Goal: Information Seeking & Learning: Learn about a topic

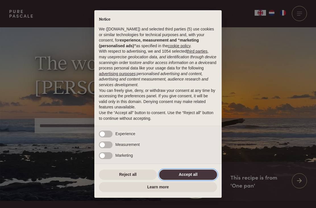
click at [196, 172] on button "Accept all" at bounding box center [188, 174] width 58 height 10
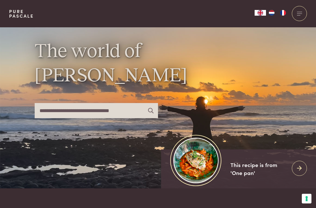
scroll to position [14, 0]
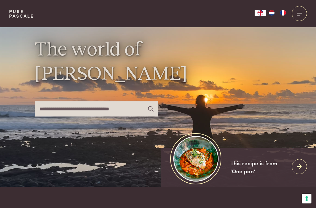
click at [271, 15] on img "NL" at bounding box center [271, 13] width 7 height 6
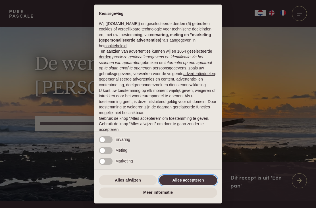
click at [196, 179] on button "Alles accepteren" at bounding box center [188, 180] width 58 height 10
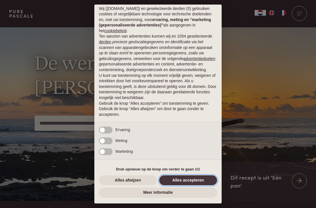
click at [188, 182] on button "Alles accepteren" at bounding box center [188, 180] width 58 height 10
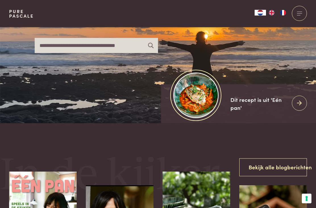
scroll to position [78, 0]
click at [115, 52] on input "text" at bounding box center [96, 45] width 123 height 15
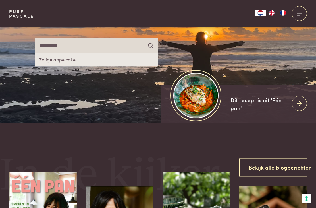
type input "*********"
click at [69, 66] on link "Zalige appelcake" at bounding box center [96, 59] width 123 height 13
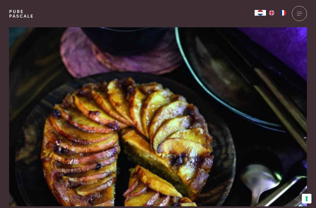
click at [299, 14] on div at bounding box center [299, 13] width 15 height 15
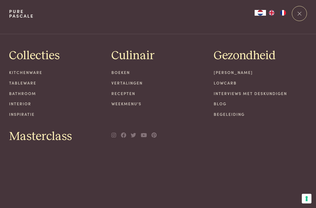
click at [301, 121] on div "Collecties Kitchenware Tableware Bathroom Interior Inspiratie Culinair Boeken V…" at bounding box center [158, 96] width 298 height 102
click at [230, 83] on link "Lowcarb" at bounding box center [260, 83] width 93 height 6
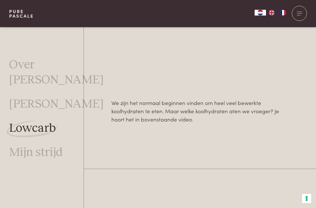
scroll to position [431, 0]
click at [302, 12] on div at bounding box center [299, 13] width 15 height 15
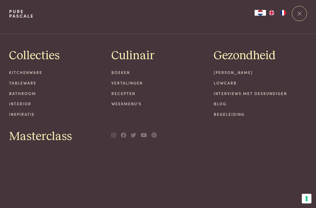
click at [301, 14] on div at bounding box center [299, 13] width 15 height 15
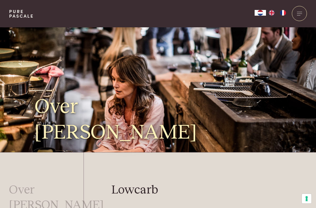
click at [18, 16] on link "Pure Pascale" at bounding box center [21, 13] width 25 height 9
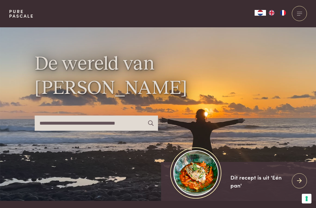
click at [106, 130] on input "text" at bounding box center [96, 122] width 123 height 15
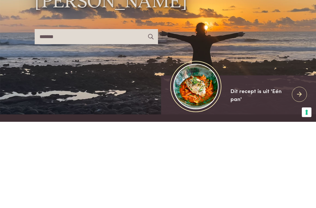
type input "*******"
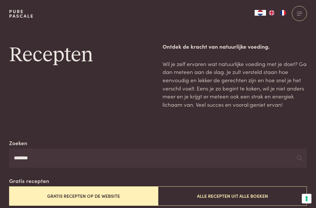
click at [55, 157] on input "*******" at bounding box center [158, 157] width 298 height 19
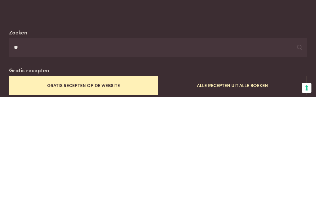
type input "*"
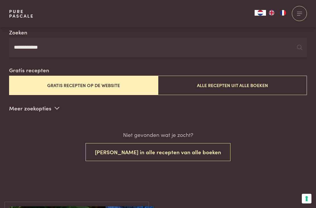
click at [266, 52] on input "**********" at bounding box center [158, 47] width 298 height 19
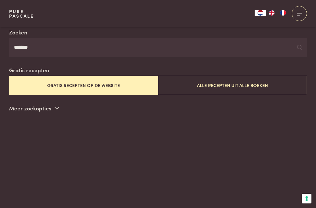
type input "*******"
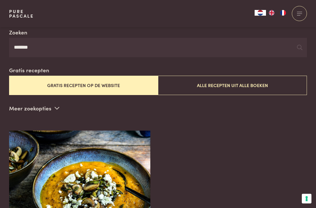
click at [138, 82] on button "Gratis recepten op de website" at bounding box center [83, 85] width 149 height 19
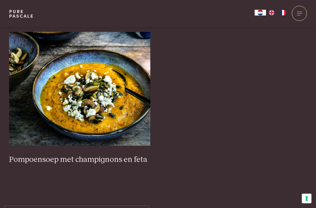
scroll to position [200, 0]
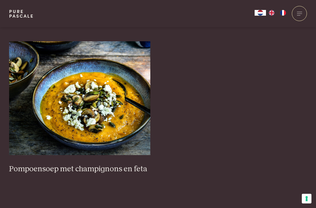
click at [119, 127] on img at bounding box center [80, 98] width 142 height 114
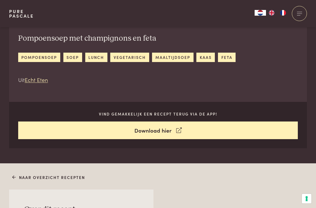
scroll to position [205, 0]
